Goal: Information Seeking & Learning: Learn about a topic

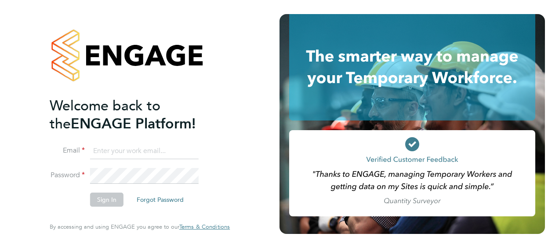
click at [159, 156] on input at bounding box center [144, 151] width 109 height 16
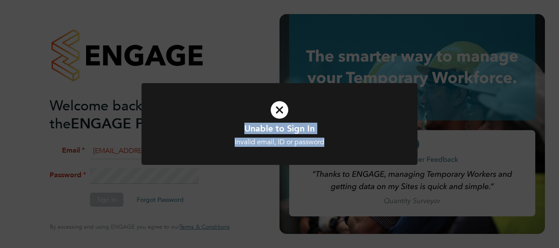
click at [391, 135] on div "Unable to Sign In Invalid email, ID or password Cancel Okay" at bounding box center [279, 124] width 559 height 248
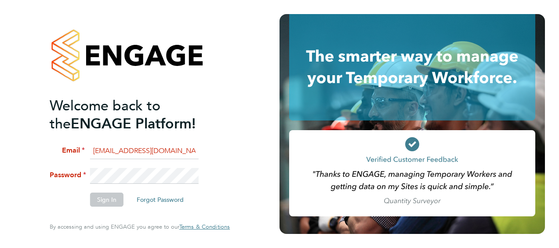
click at [124, 167] on li "Email ddoccer@gmail.com" at bounding box center [136, 155] width 172 height 25
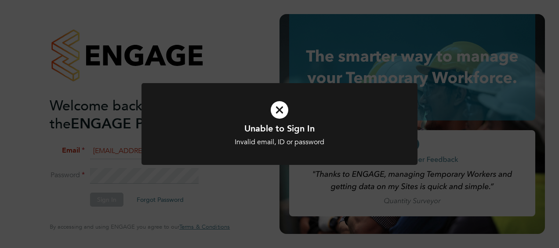
click at [125, 171] on div "Unable to Sign In Invalid email, ID or password Cancel Okay" at bounding box center [279, 124] width 559 height 248
click at [263, 127] on h1 "Unable to Sign In" at bounding box center [279, 128] width 229 height 11
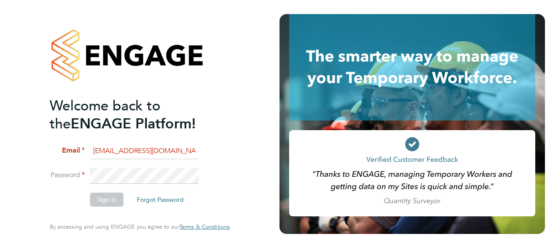
drag, startPoint x: 162, startPoint y: 150, endPoint x: 47, endPoint y: 161, distance: 114.8
click at [47, 161] on div "Welcome back to the ENGAGE Platform! Email ddoccer@gmail.com Password Sign In F…" at bounding box center [140, 124] width 216 height 248
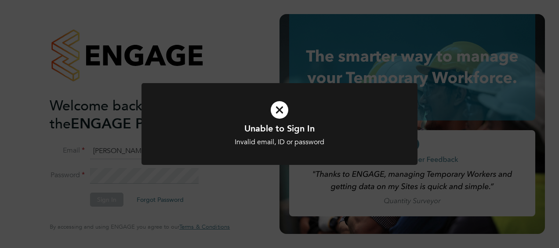
click at [260, 123] on h1 "Unable to Sign In" at bounding box center [279, 128] width 229 height 11
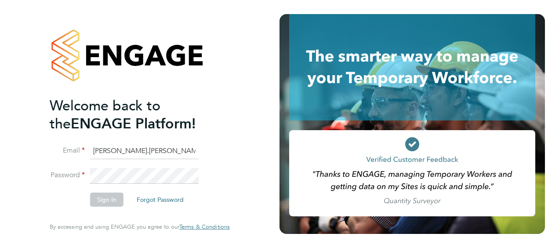
click at [159, 148] on input "Daniel.docherty@has" at bounding box center [144, 151] width 109 height 16
type input "Daniel.docherty@hays.com"
click at [118, 197] on button "Sign In" at bounding box center [106, 200] width 33 height 14
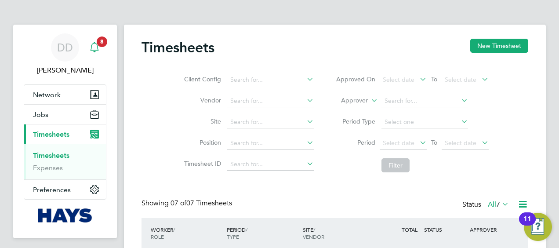
click at [96, 48] on icon "Main navigation" at bounding box center [94, 47] width 11 height 11
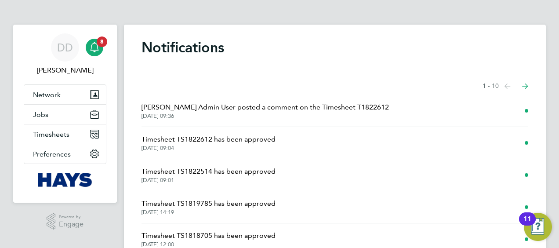
click at [217, 139] on span "Timesheet TS1822612 has been approved" at bounding box center [209, 139] width 134 height 11
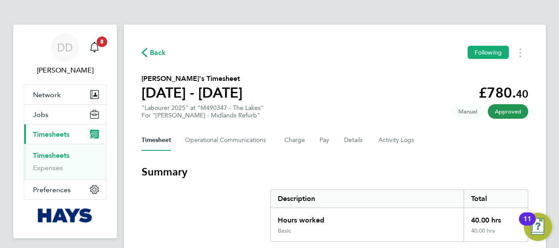
click at [144, 55] on icon "button" at bounding box center [145, 52] width 6 height 9
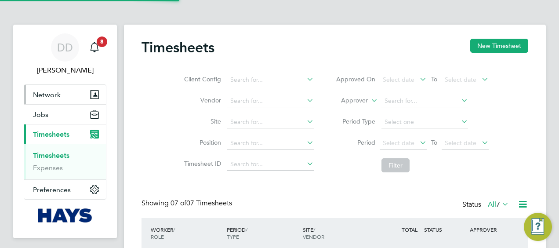
scroll to position [4, 4]
click at [91, 92] on icon "Main navigation" at bounding box center [91, 95] width 1 height 8
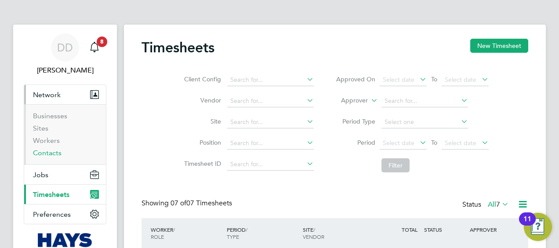
click at [52, 149] on link "Contacts" at bounding box center [47, 153] width 29 height 8
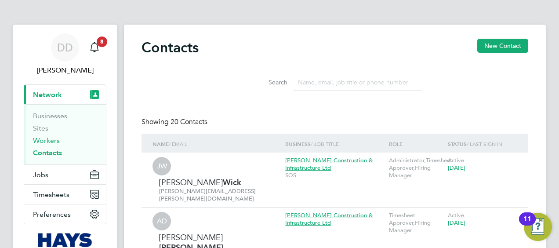
click at [54, 139] on link "Workers" at bounding box center [46, 140] width 27 height 8
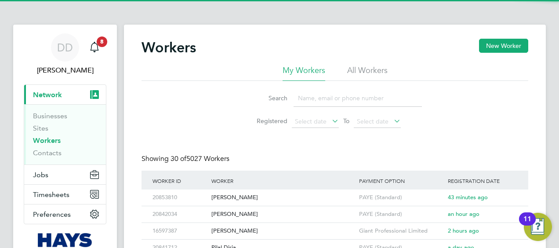
click at [319, 98] on input at bounding box center [358, 98] width 128 height 17
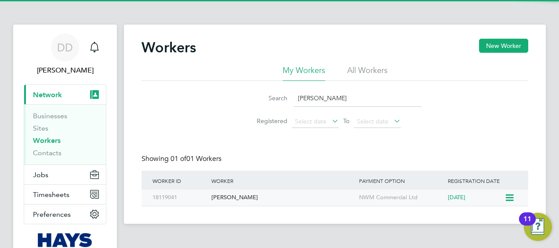
click at [218, 197] on div "[PERSON_NAME]" at bounding box center [283, 198] width 148 height 16
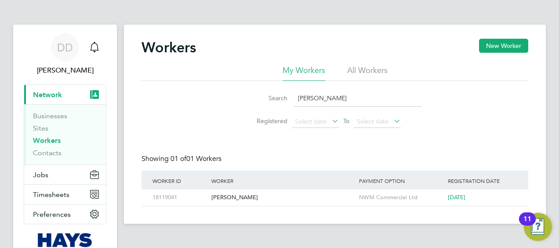
drag, startPoint x: 321, startPoint y: 93, endPoint x: 229, endPoint y: 97, distance: 92.4
click at [229, 97] on div "Search [PERSON_NAME] Registered Select date To Select date" at bounding box center [335, 106] width 387 height 51
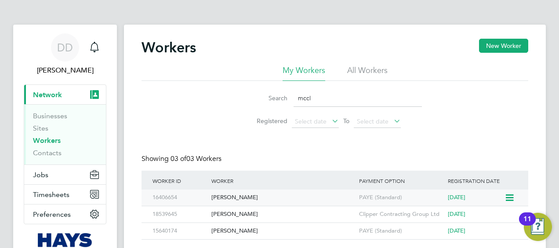
type input "mccl"
click at [281, 203] on div "[PERSON_NAME]" at bounding box center [283, 198] width 148 height 16
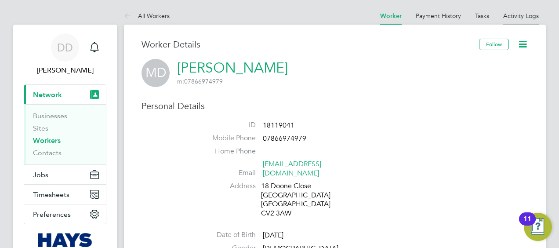
click at [532, 18] on link "Activity Logs" at bounding box center [522, 16] width 36 height 8
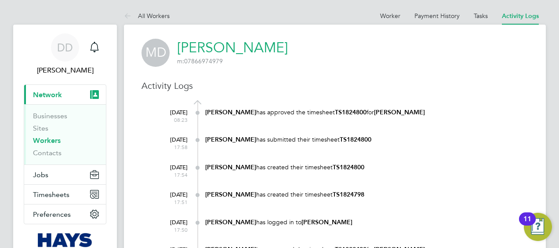
click at [306, 154] on div "20 Sep 2025 17:58 Martin Doolan has submitted their timesheet TS1824800" at bounding box center [341, 145] width 376 height 27
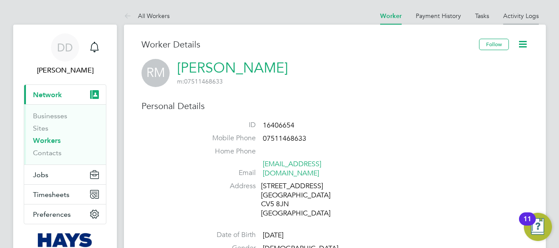
click at [524, 10] on li "Activity Logs" at bounding box center [522, 16] width 36 height 18
